Goal: Obtain resource: Obtain resource

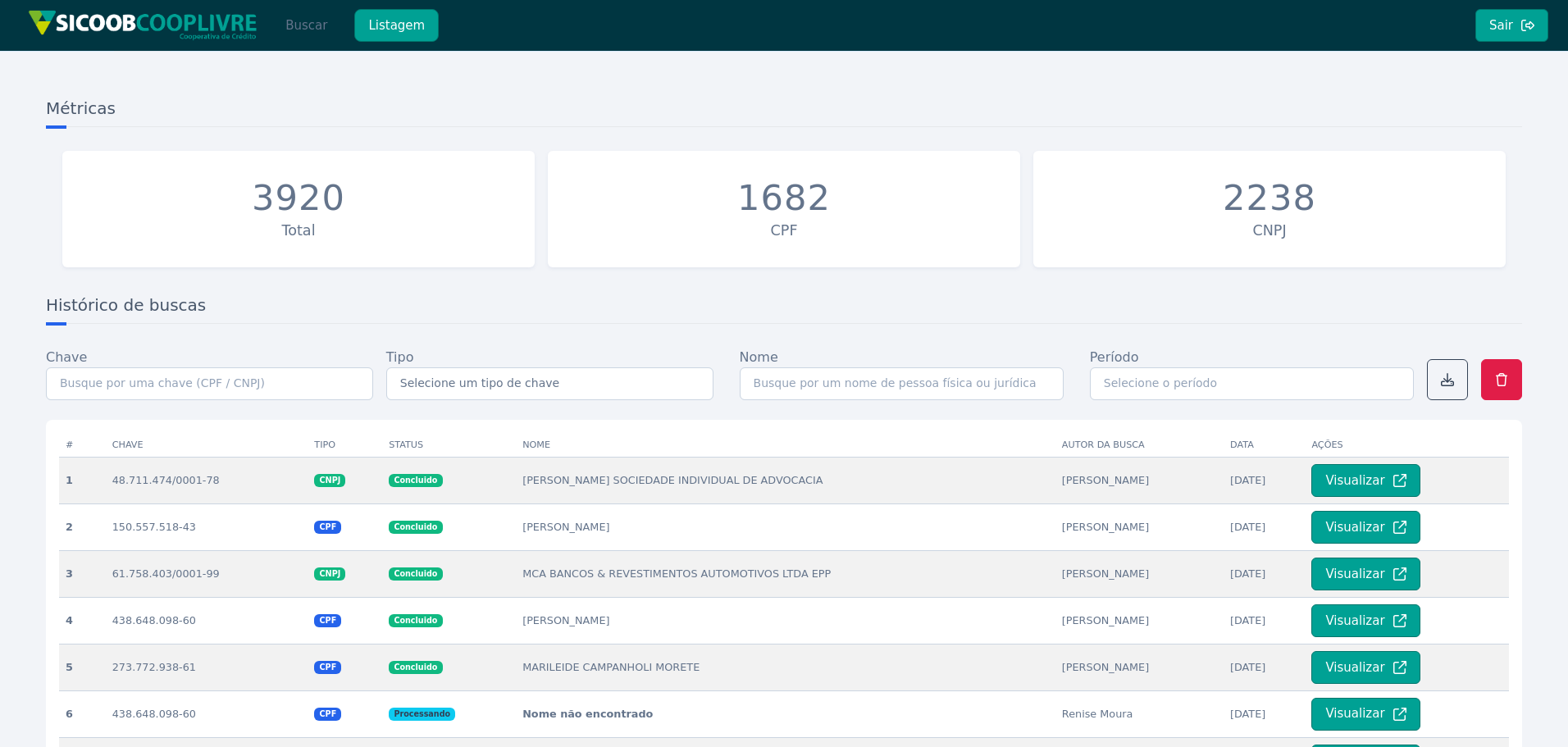
click at [292, 30] on button "Buscar" at bounding box center [306, 25] width 69 height 32
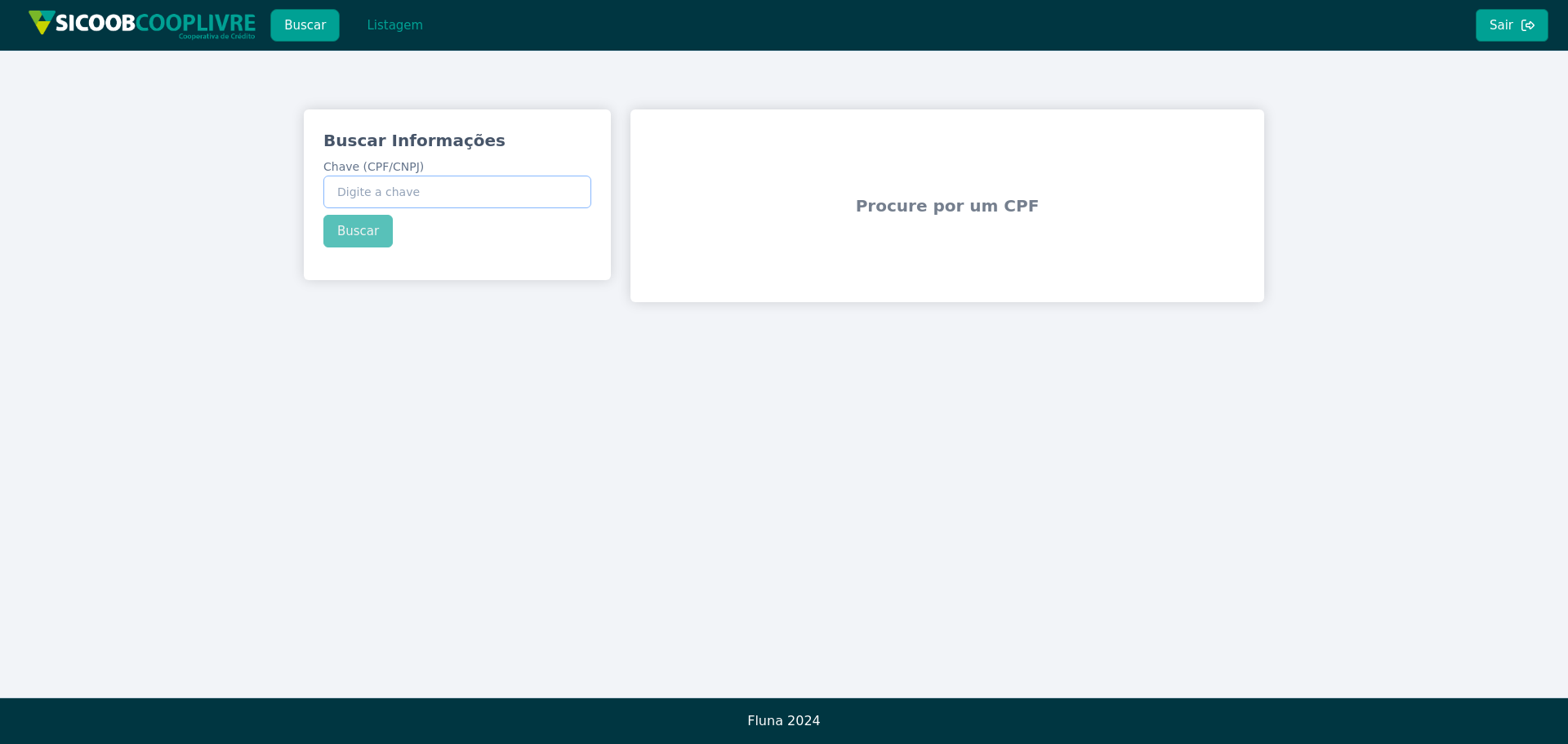
drag, startPoint x: 404, startPoint y: 176, endPoint x: 407, endPoint y: 196, distance: 20.2
click at [405, 176] on input "Chave (CPF/CNPJ)" at bounding box center [457, 191] width 268 height 32
paste input "12.996.959/0001-08"
type input "12.996.959/0001-08"
click at [361, 224] on div "Buscar Informações Chave (CPF/CNPJ) 12.996.959/0001-08 Buscar" at bounding box center [457, 188] width 307 height 158
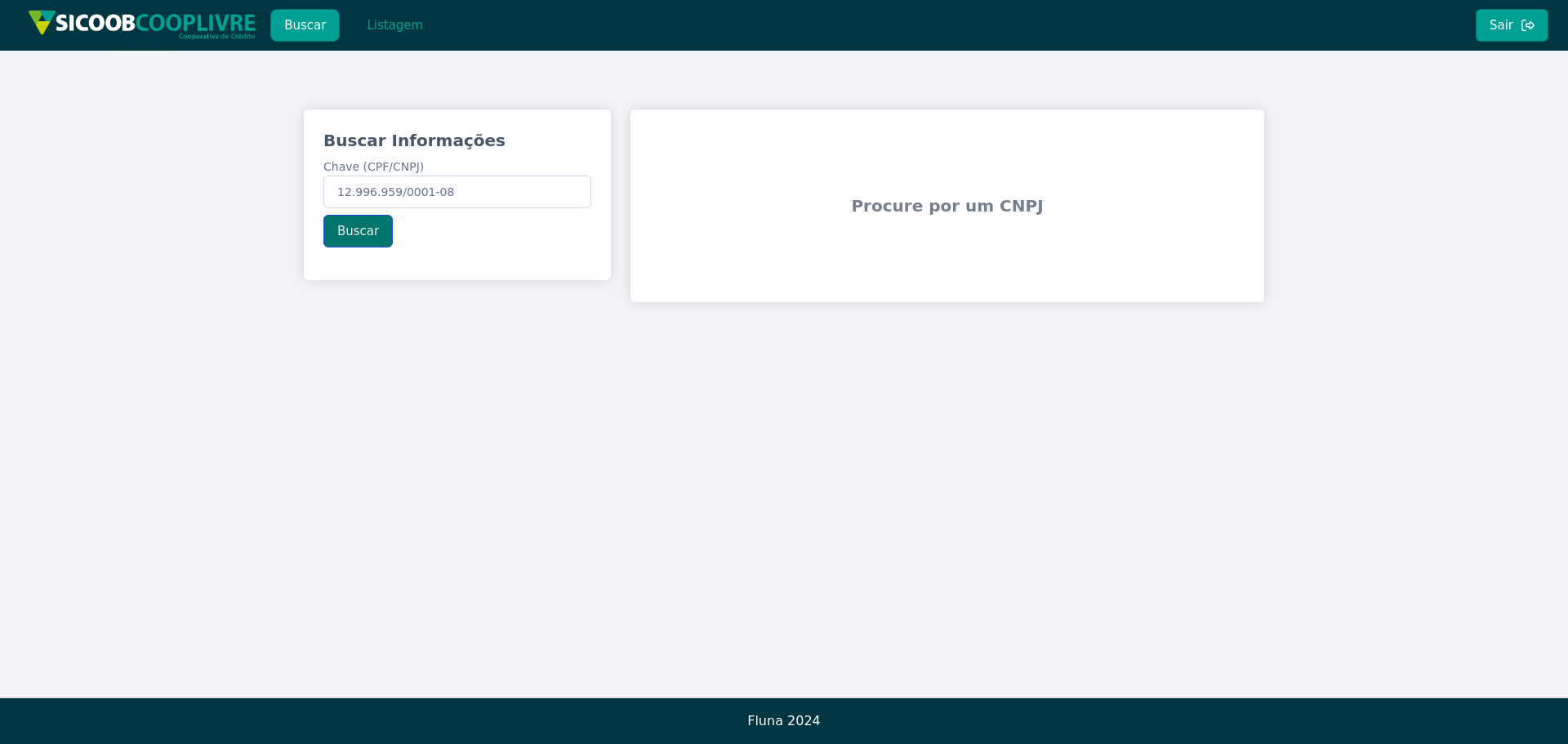
click at [356, 226] on button "Buscar" at bounding box center [357, 231] width 69 height 32
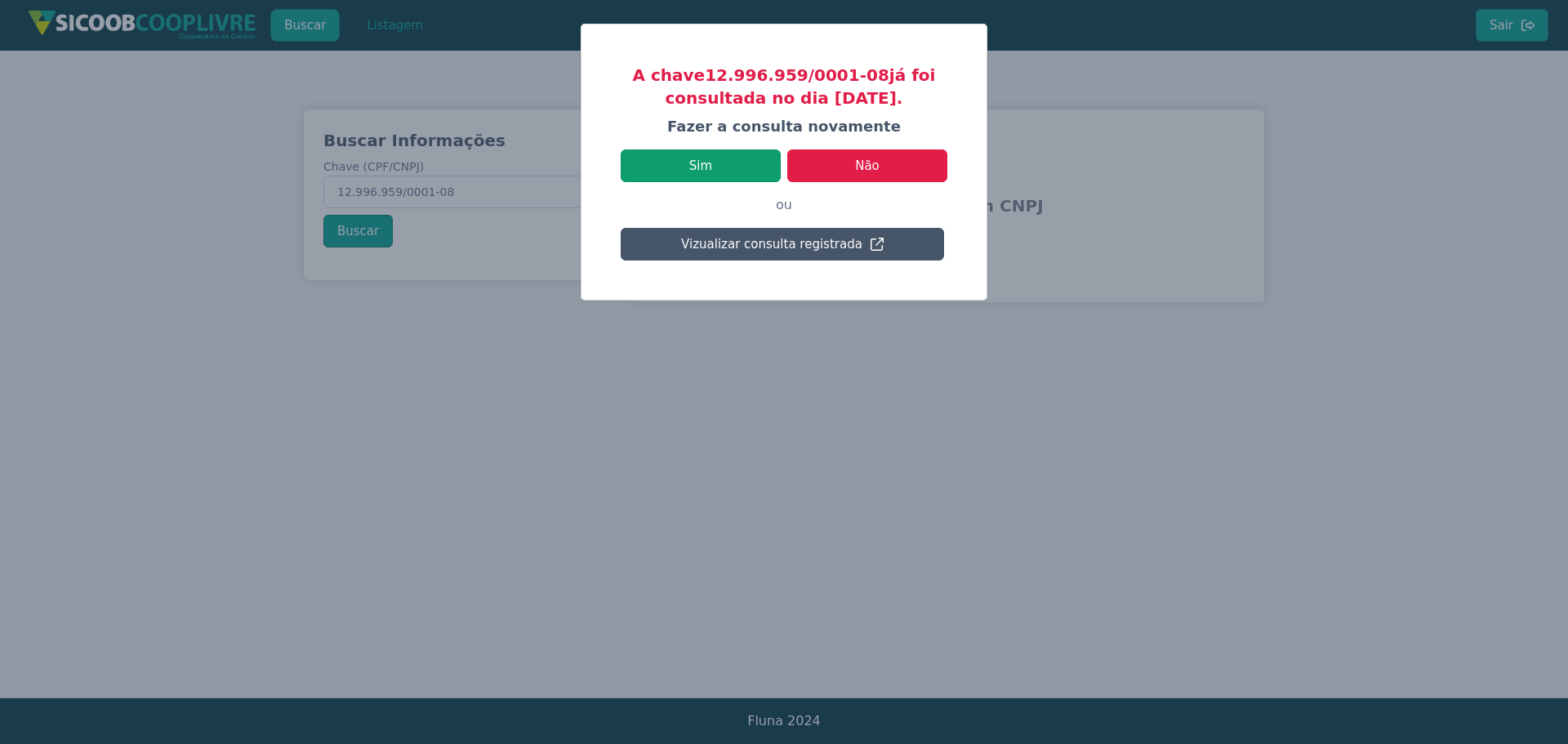
click at [700, 162] on button "Sim" at bounding box center [700, 165] width 160 height 32
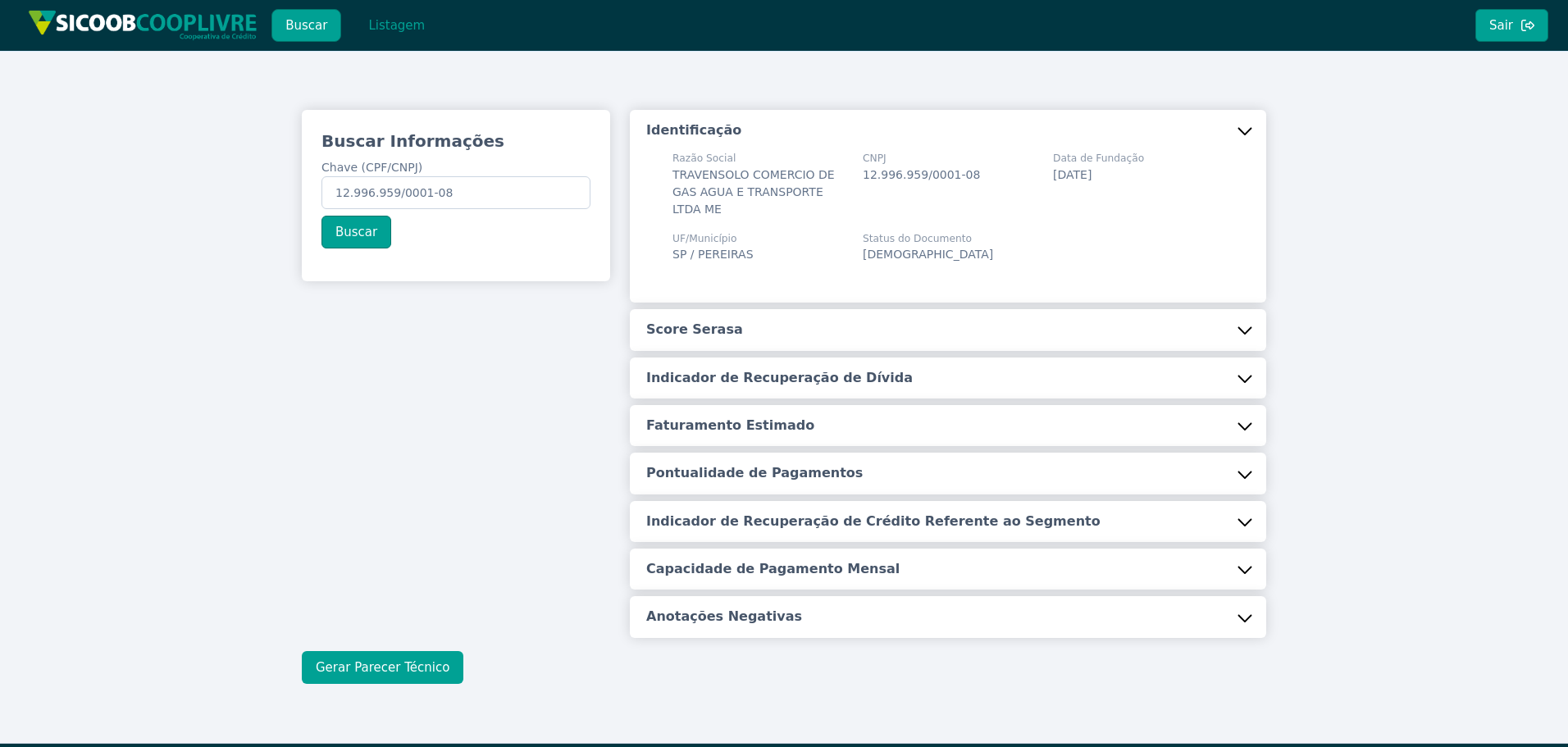
click at [400, 663] on button "Gerar Parecer Técnico" at bounding box center [382, 667] width 161 height 32
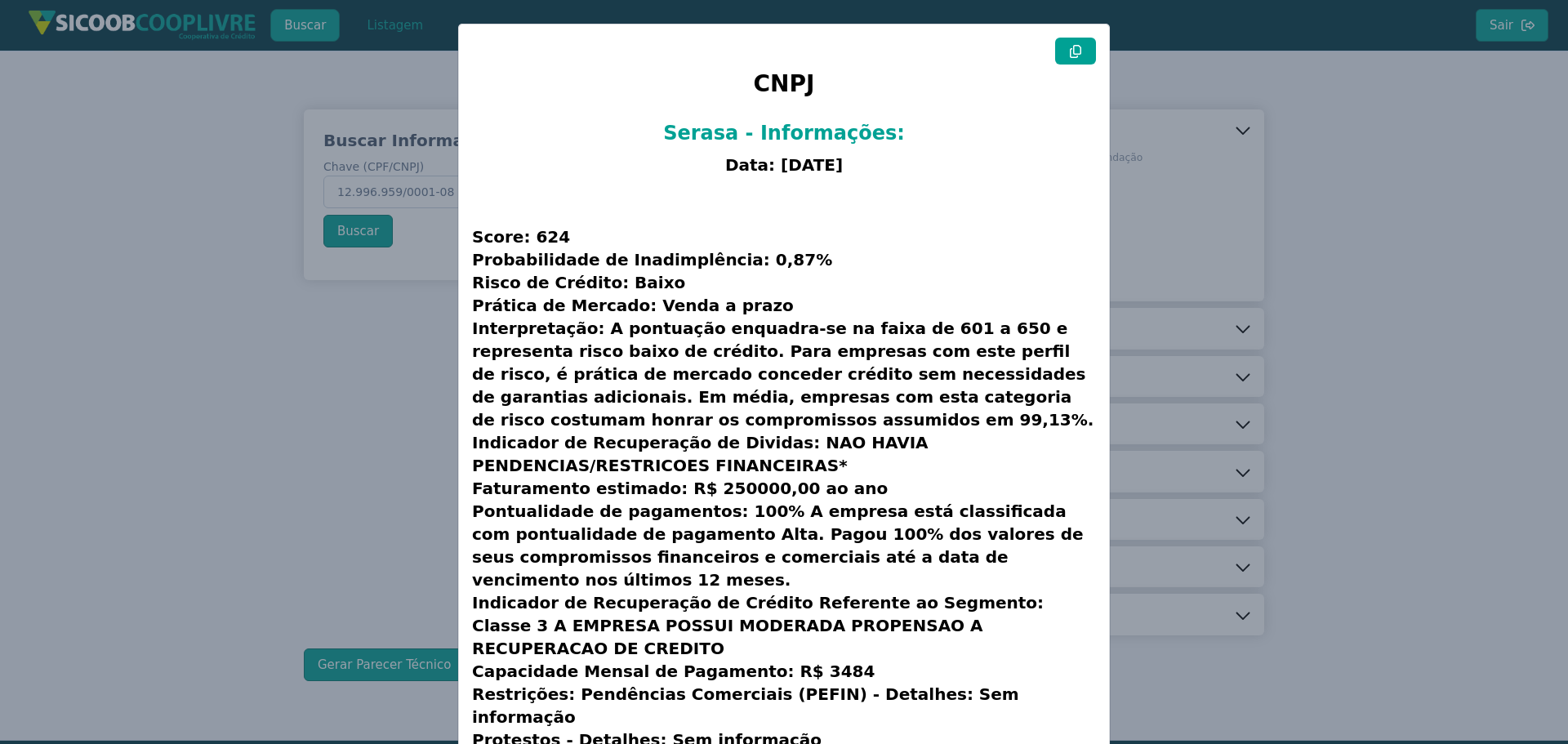
click at [1060, 53] on button at bounding box center [1075, 51] width 41 height 27
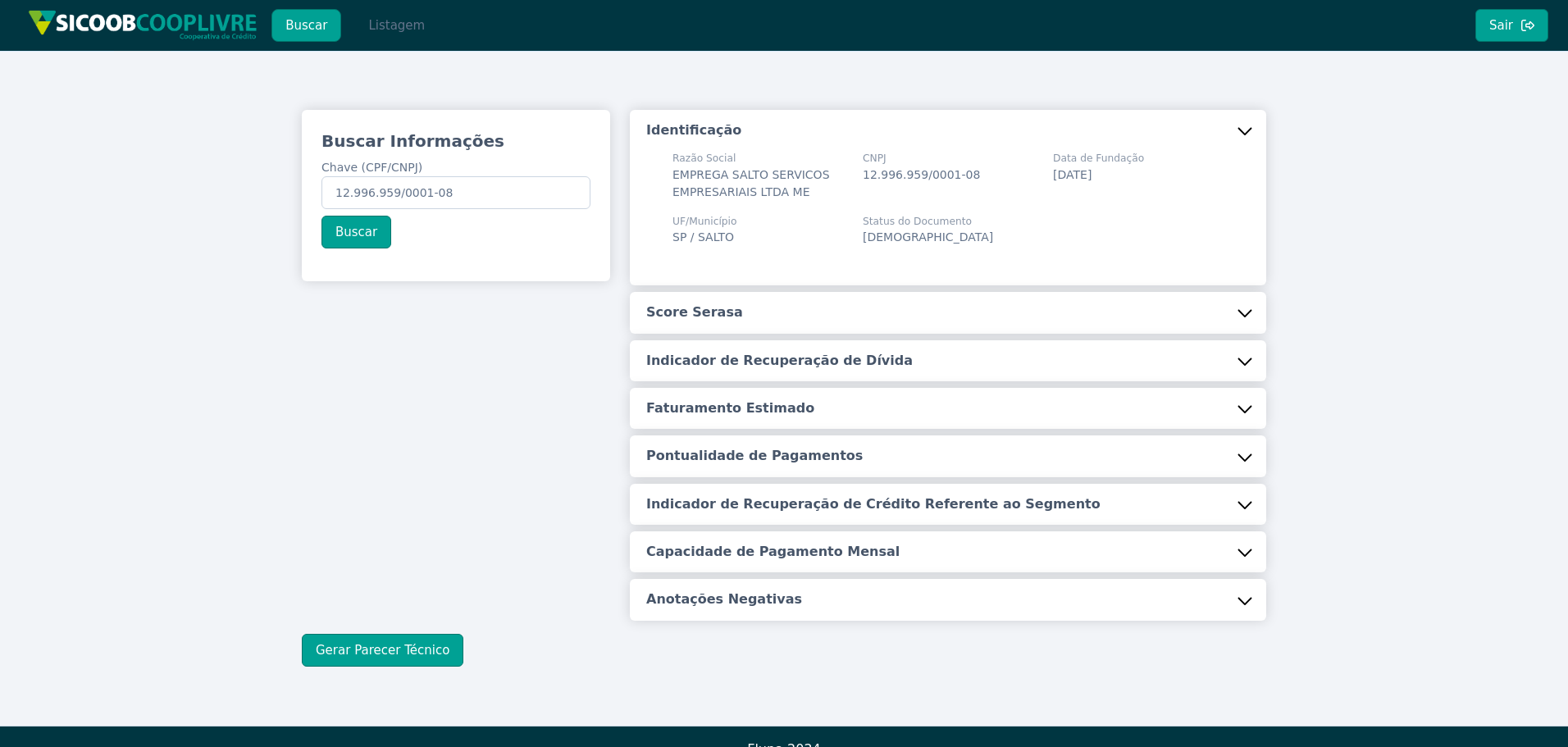
click at [368, 11] on button "Listagem" at bounding box center [396, 25] width 84 height 32
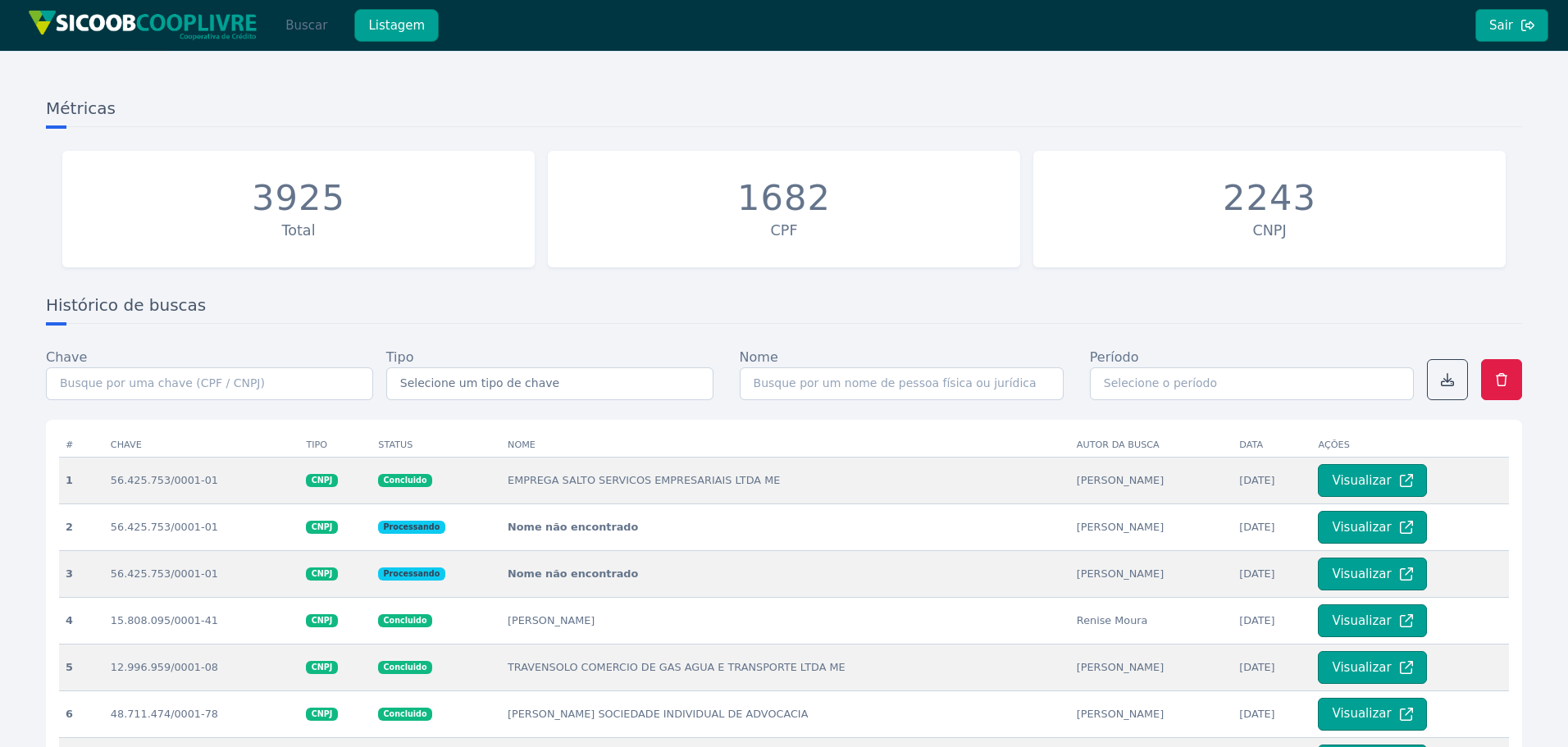
click at [334, 28] on button "Buscar" at bounding box center [306, 25] width 69 height 32
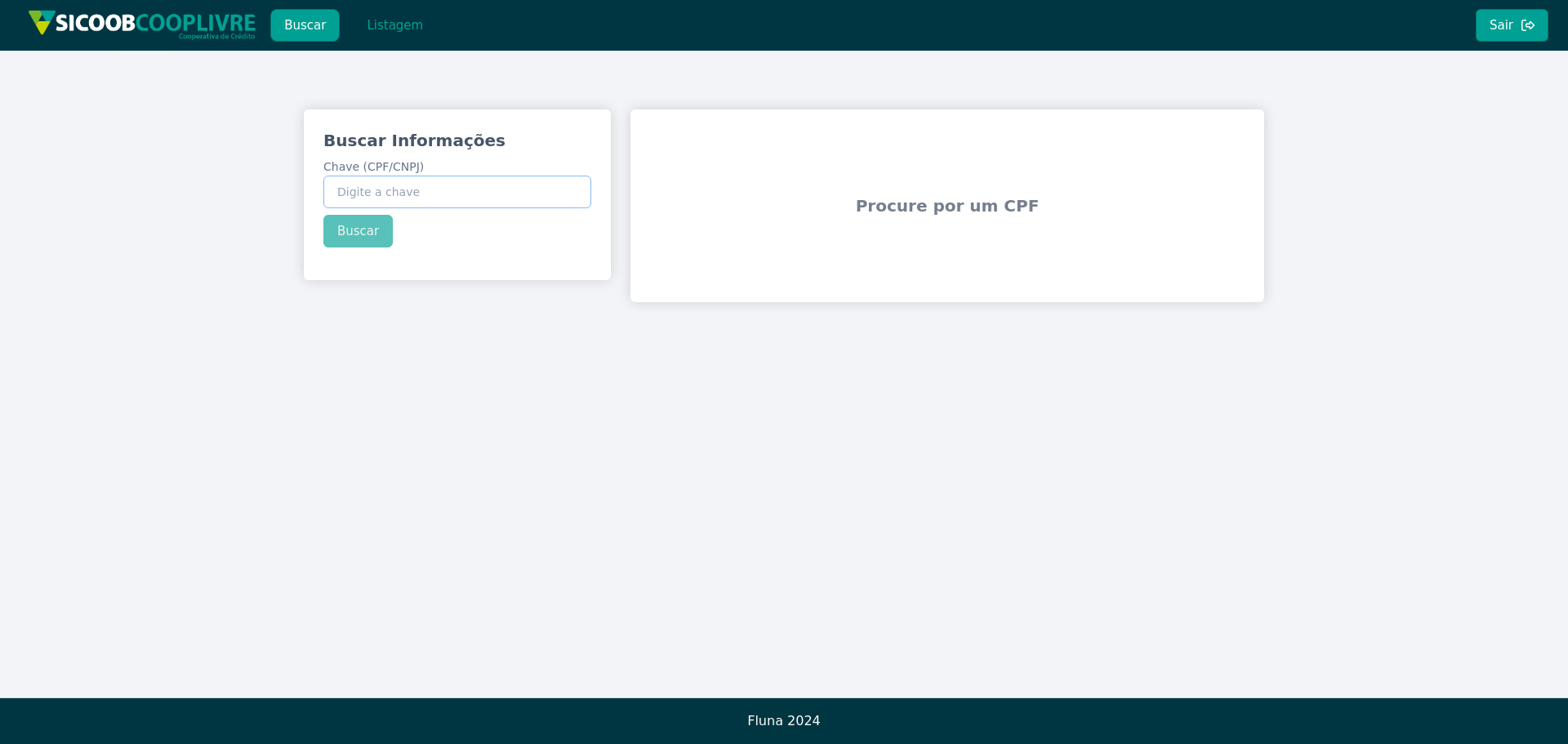
click at [455, 200] on input "Chave (CPF/CNPJ)" at bounding box center [457, 191] width 268 height 32
paste input "805.568.840-00"
type input "805.568.840-00"
click at [364, 227] on div "Buscar Informações Chave (CPF/CNPJ) 805.568.840-00 Buscar" at bounding box center [457, 188] width 307 height 158
click at [347, 229] on button "Buscar" at bounding box center [357, 231] width 69 height 32
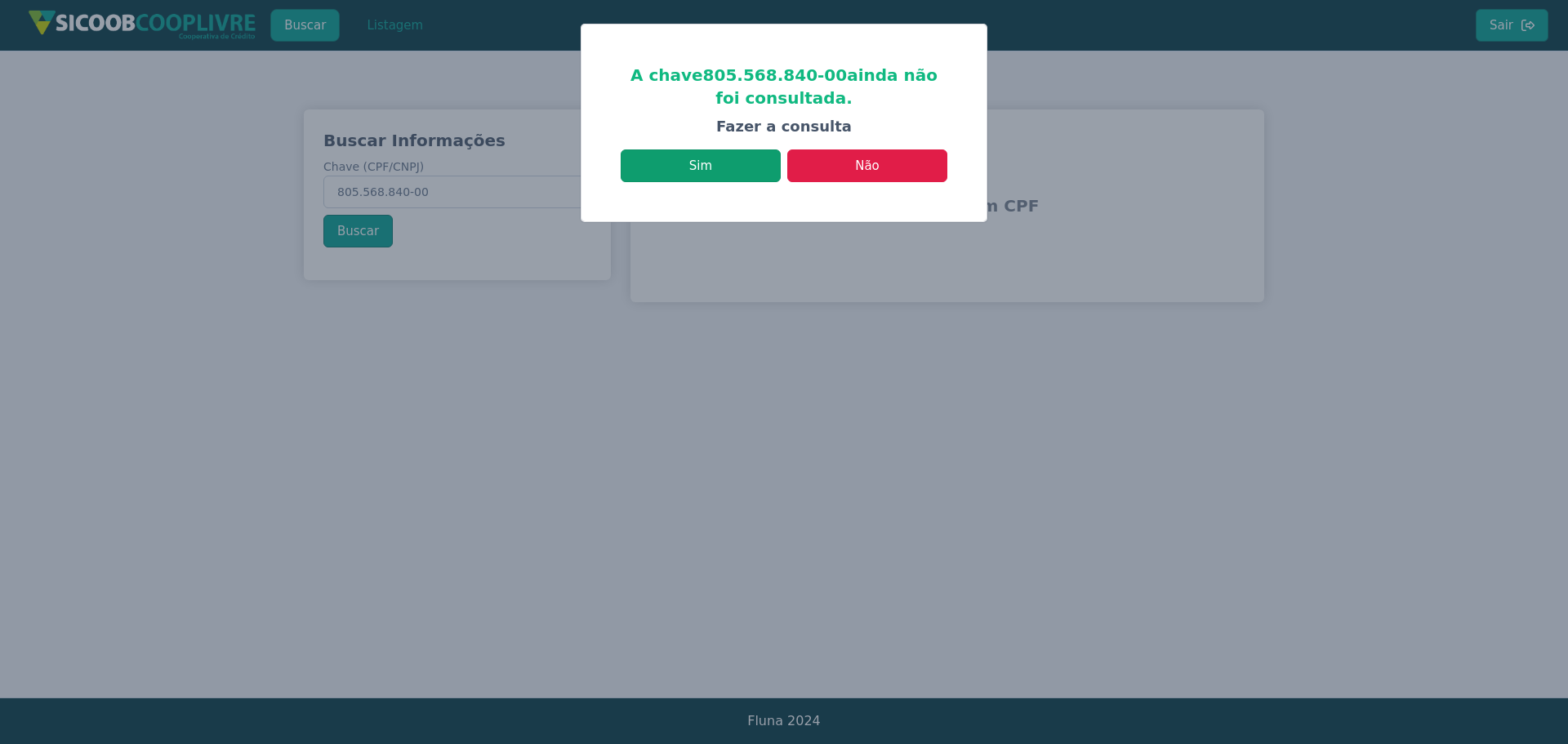
click at [776, 165] on button "Sim" at bounding box center [700, 165] width 160 height 32
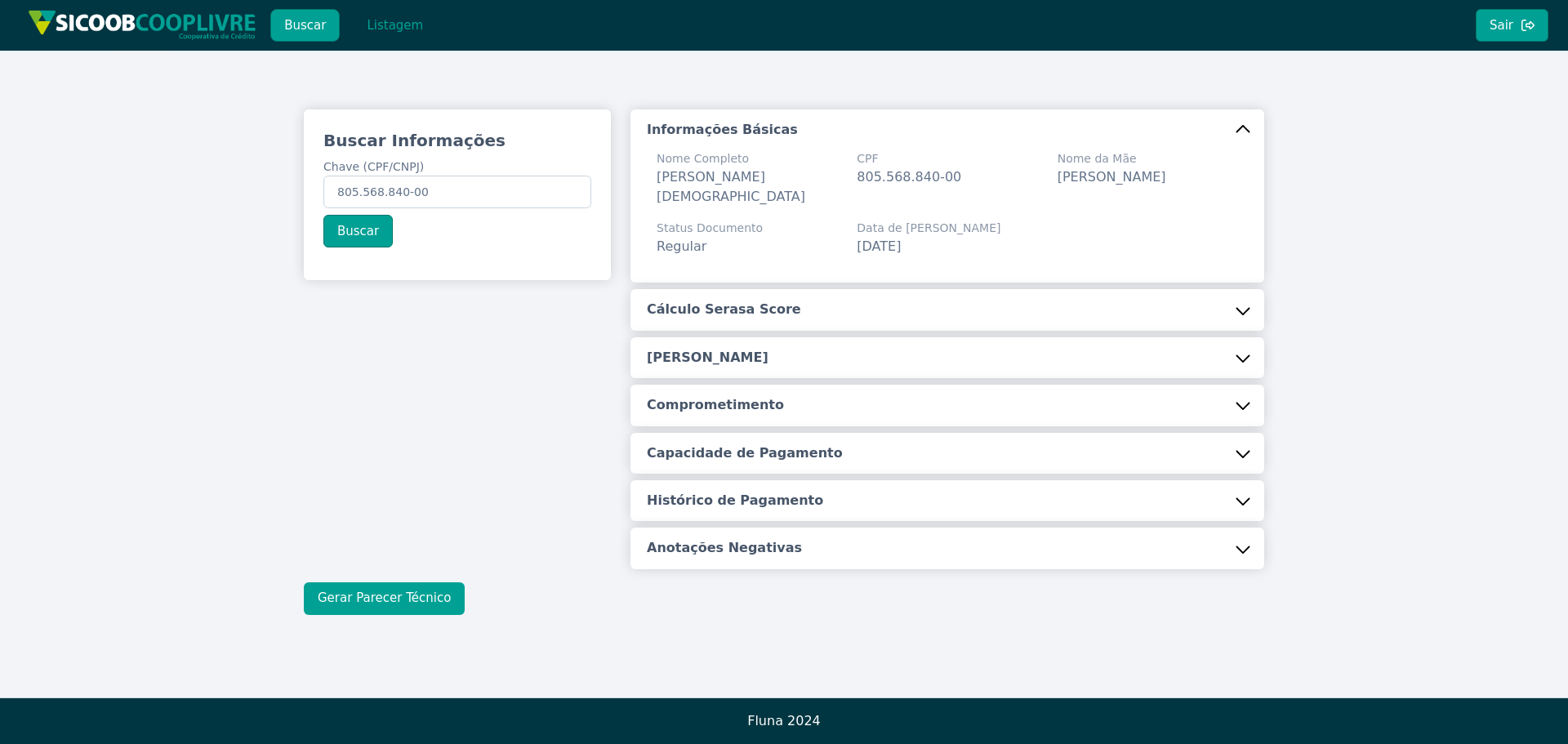
click at [338, 595] on button "Gerar Parecer Técnico" at bounding box center [384, 598] width 161 height 32
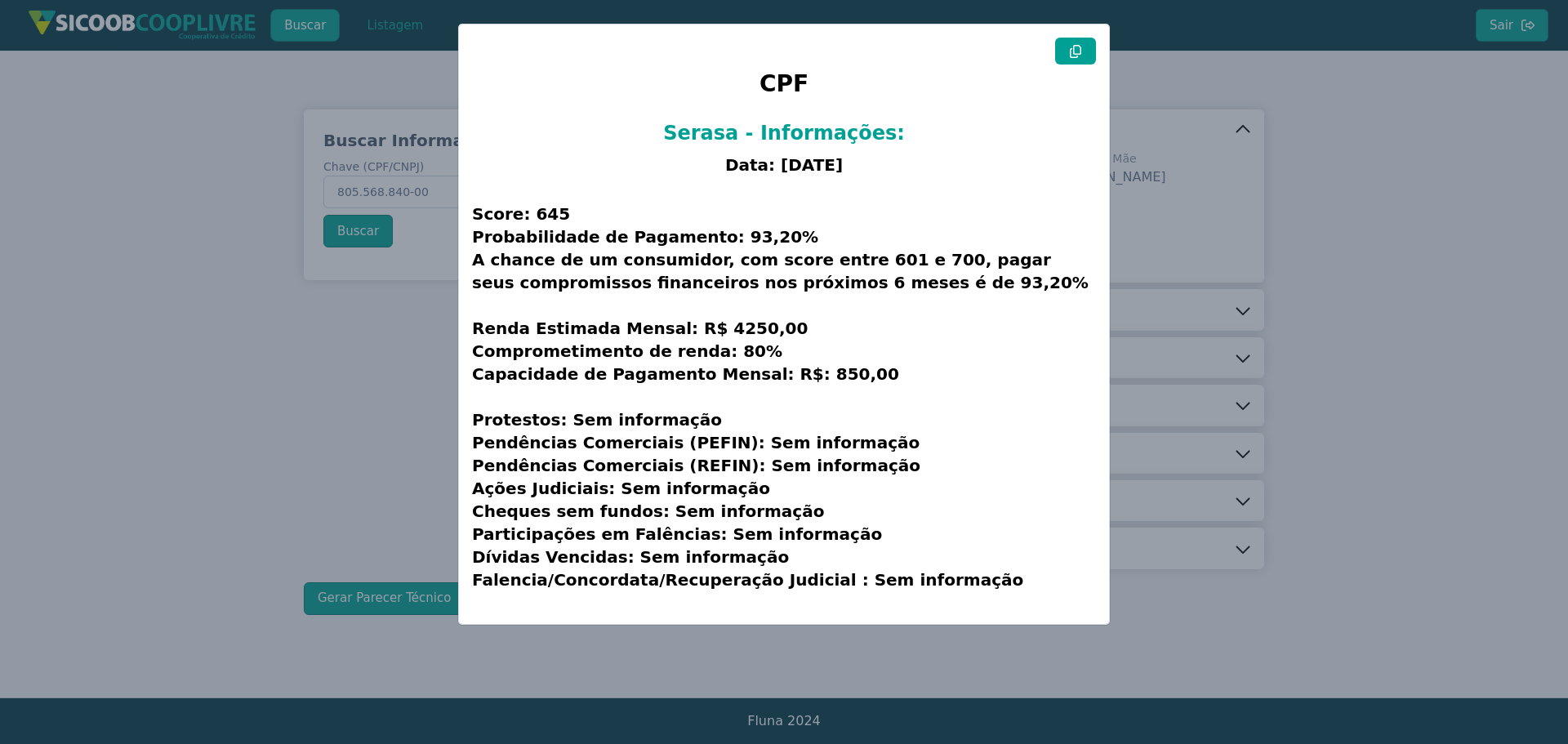
click at [1075, 53] on icon at bounding box center [1075, 51] width 13 height 13
click at [157, 367] on modal-container "CPF Serasa - Informações: Data: [DATE] Score: 645 Probabilidade de Pagamento: 9…" at bounding box center [784, 372] width 1568 height 744
